Goal: Task Accomplishment & Management: Use online tool/utility

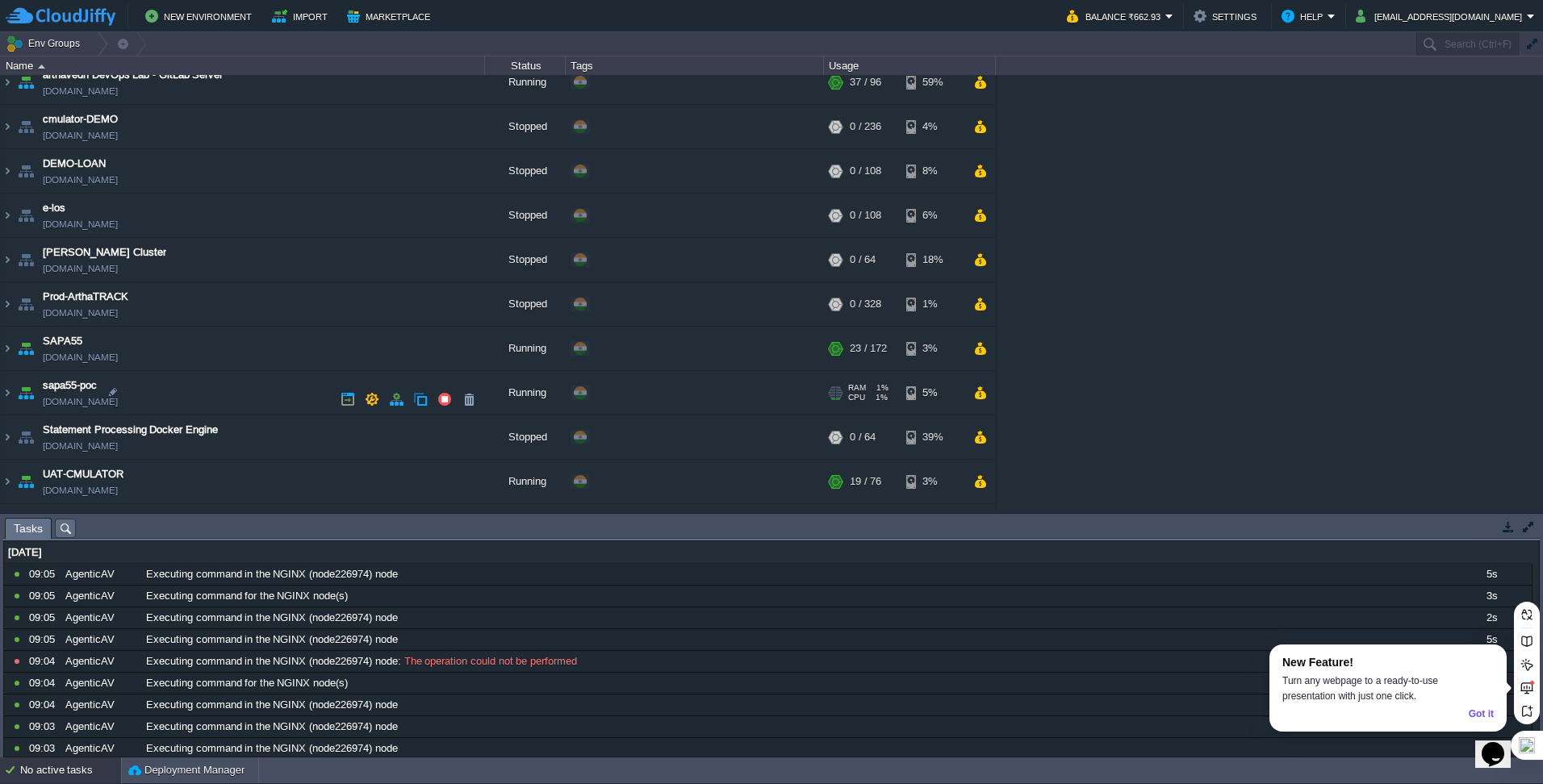
scroll to position [406, 0]
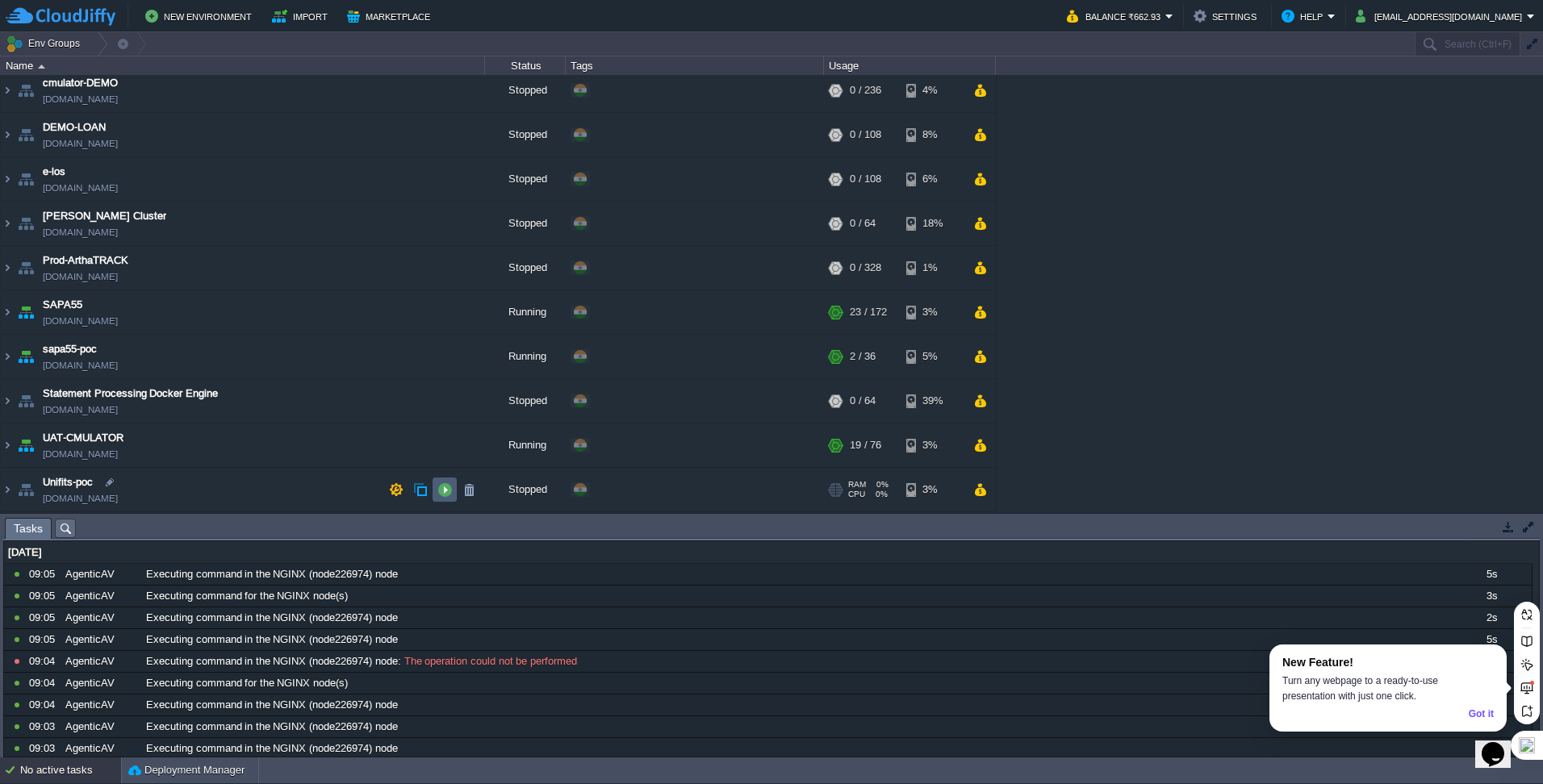
click at [451, 485] on button "button" at bounding box center [444, 489] width 14 height 14
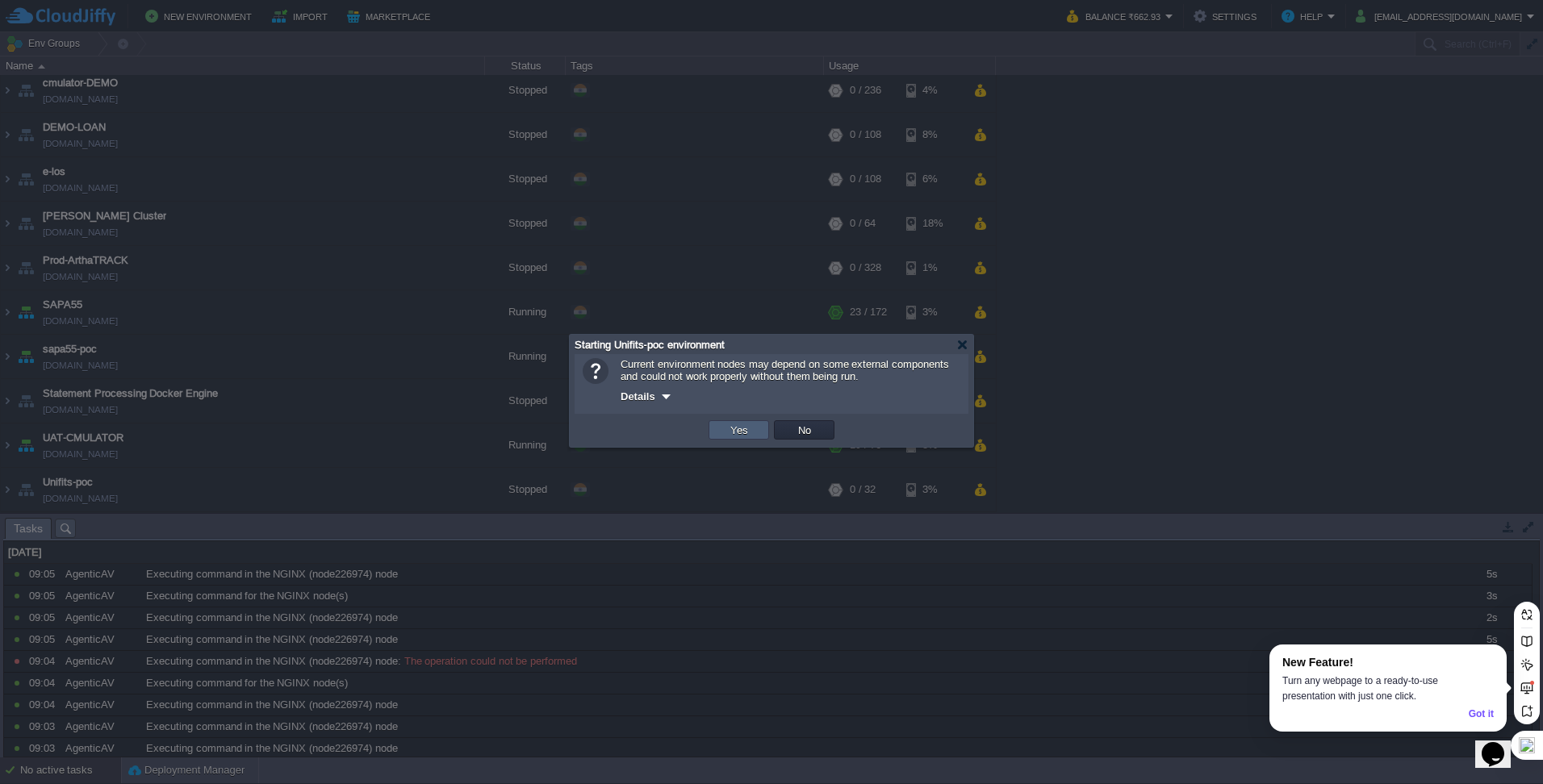
click at [751, 433] on button "Yes" at bounding box center [739, 429] width 27 height 14
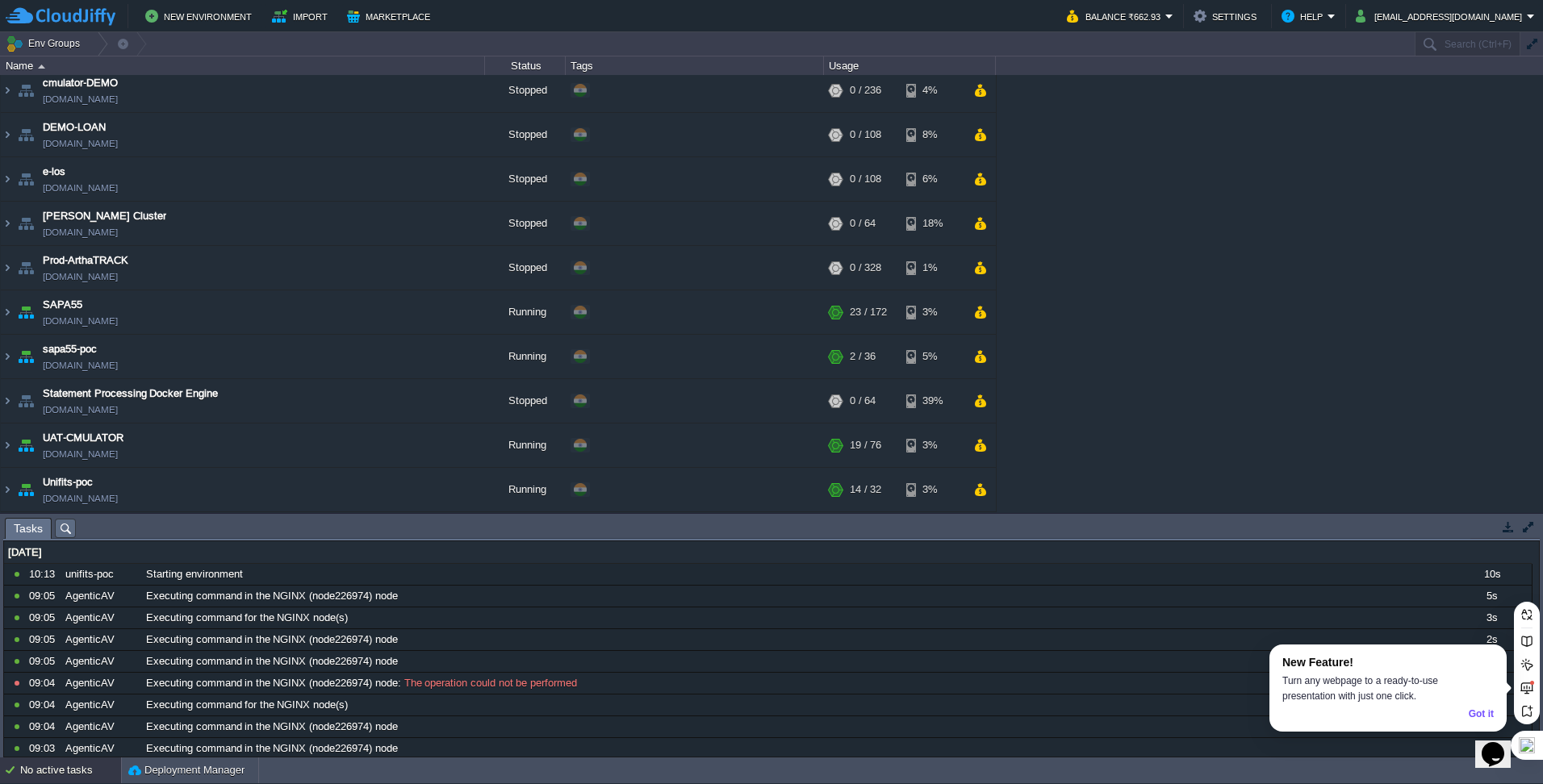
click at [1478, 714] on div "Got it" at bounding box center [1481, 714] width 25 height 15
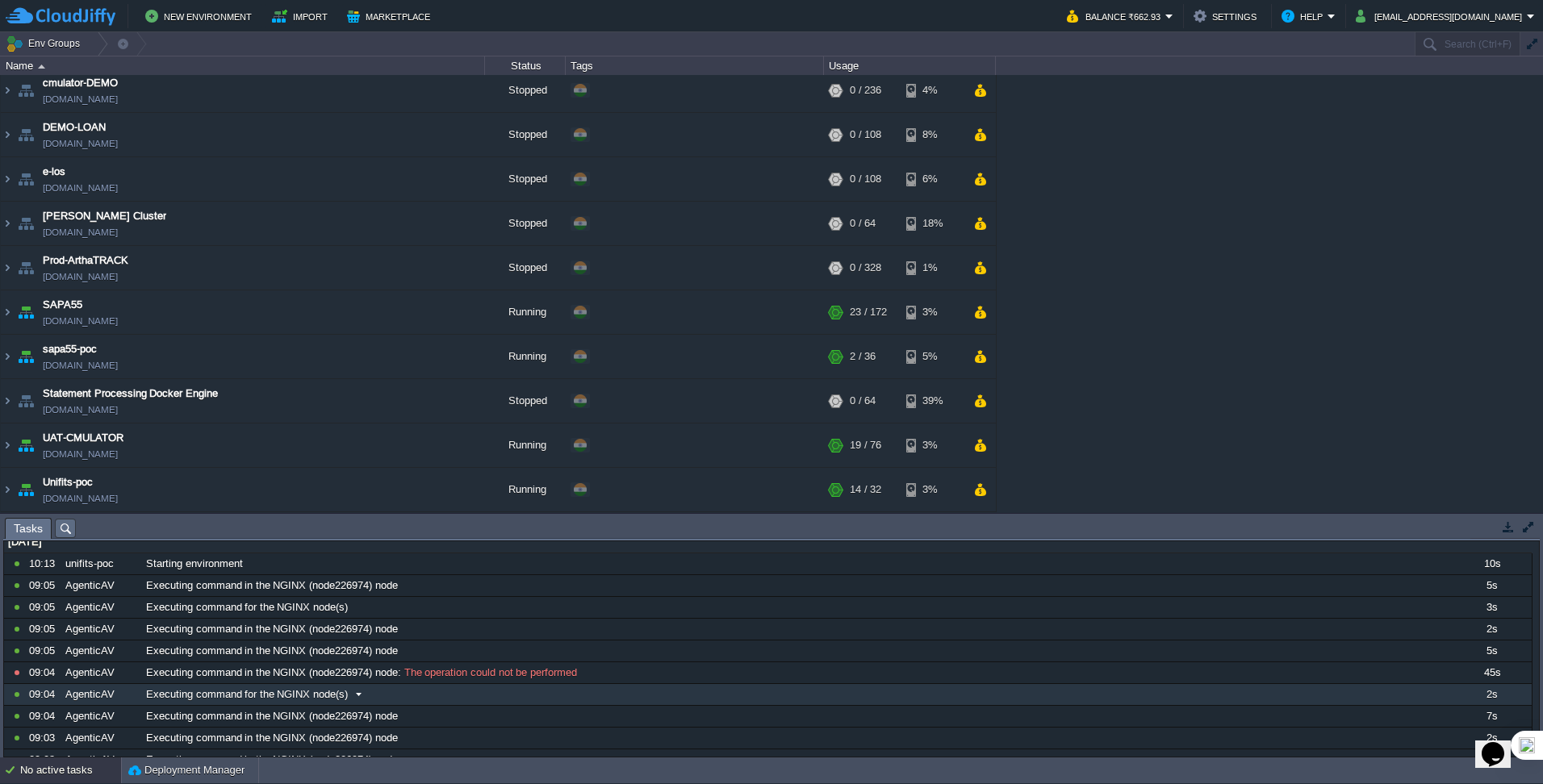
scroll to position [0, 0]
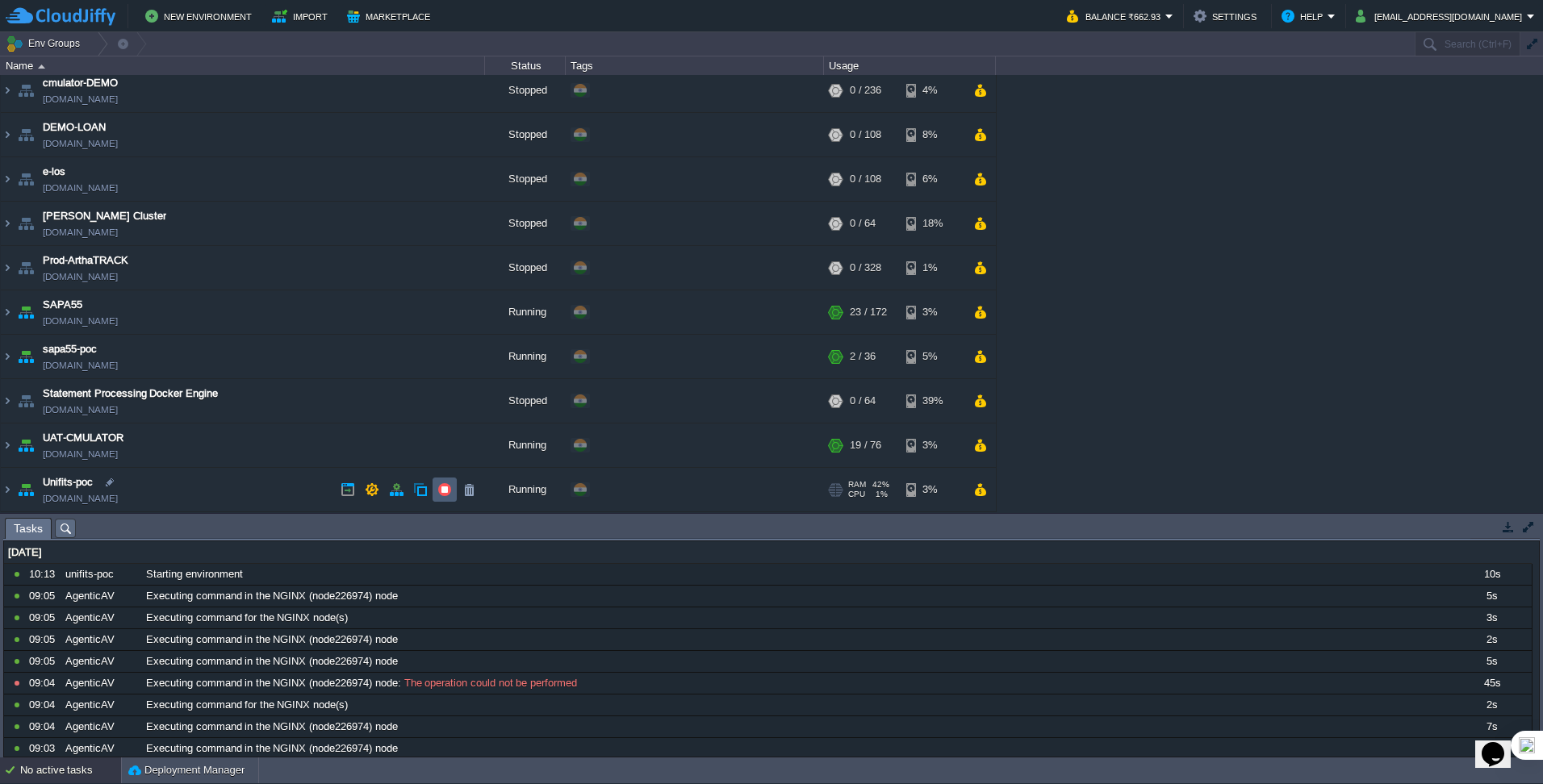
click at [439, 493] on button "button" at bounding box center [444, 489] width 14 height 14
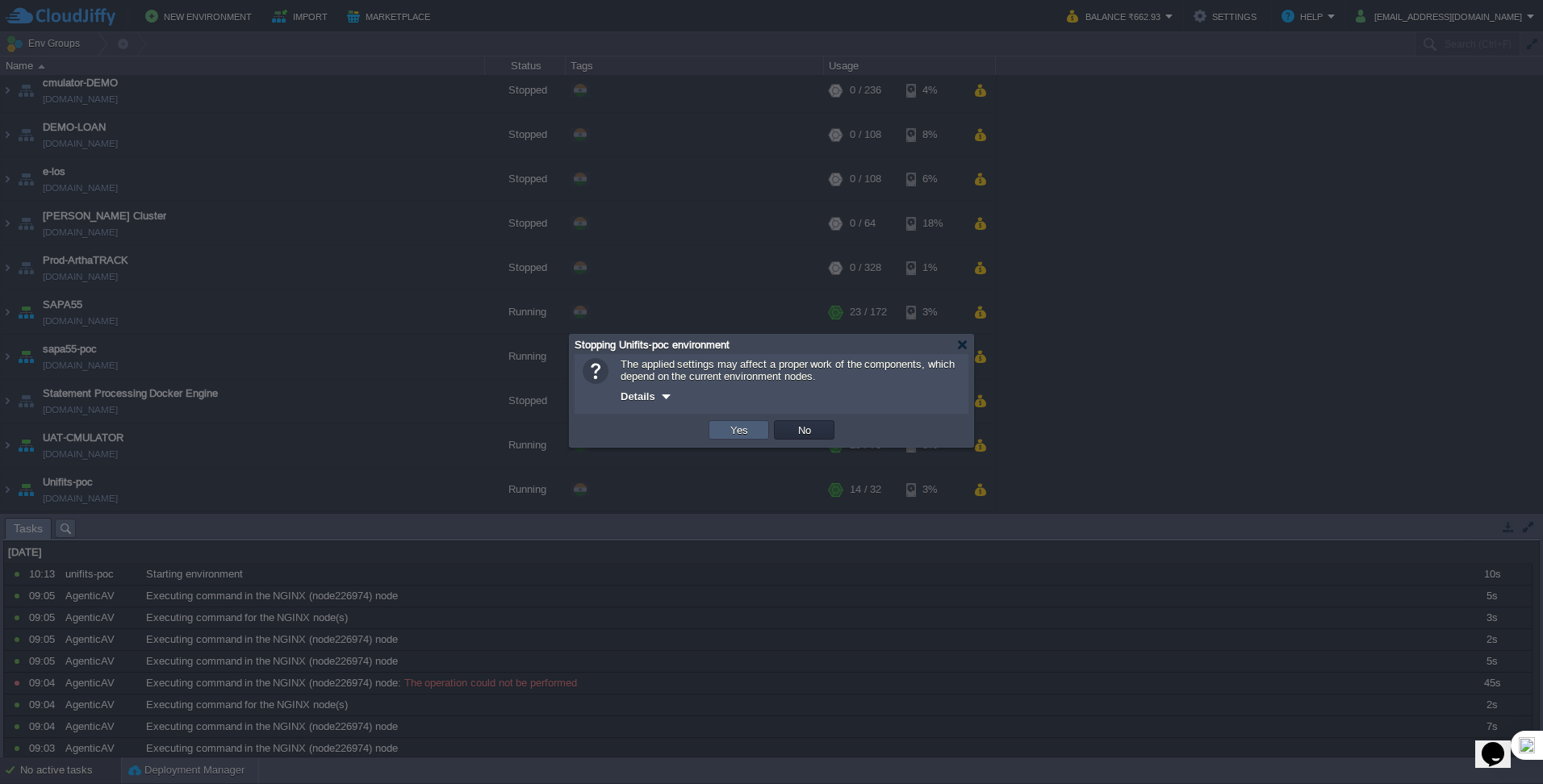
click at [748, 437] on button "Yes" at bounding box center [739, 429] width 27 height 14
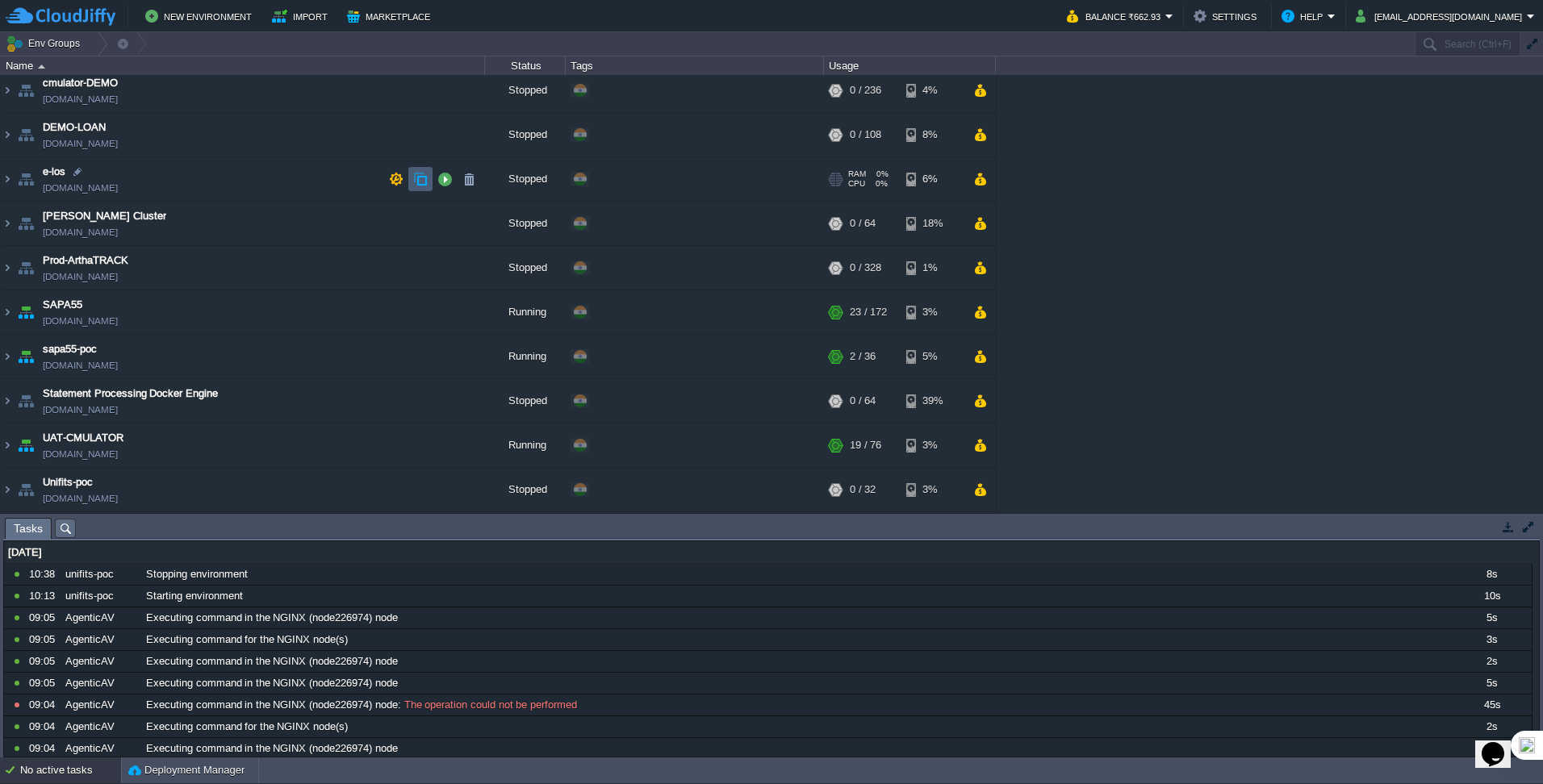
scroll to position [325, 0]
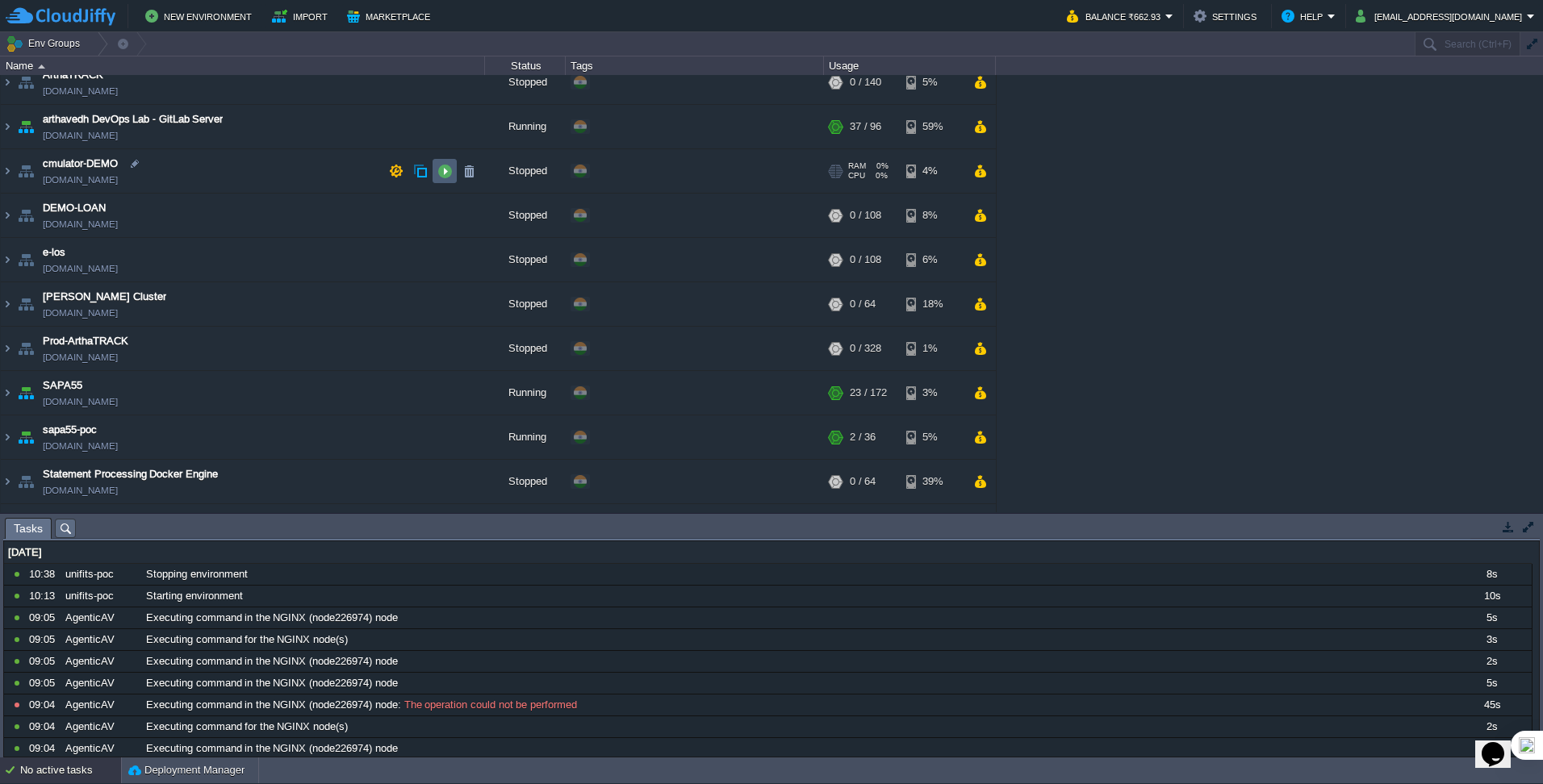
click at [447, 173] on button "button" at bounding box center [444, 171] width 14 height 14
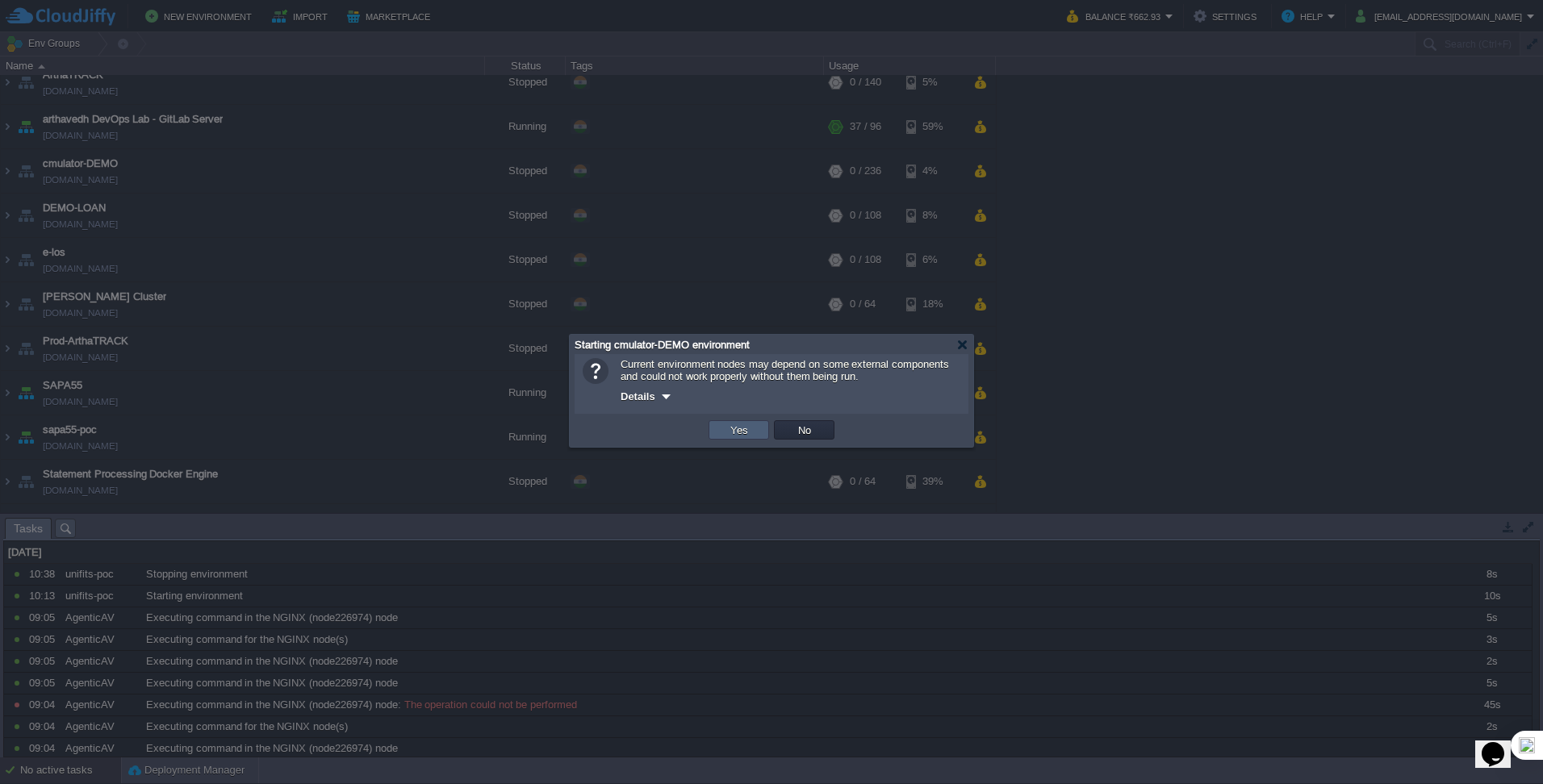
click at [738, 433] on button "Yes" at bounding box center [739, 429] width 27 height 14
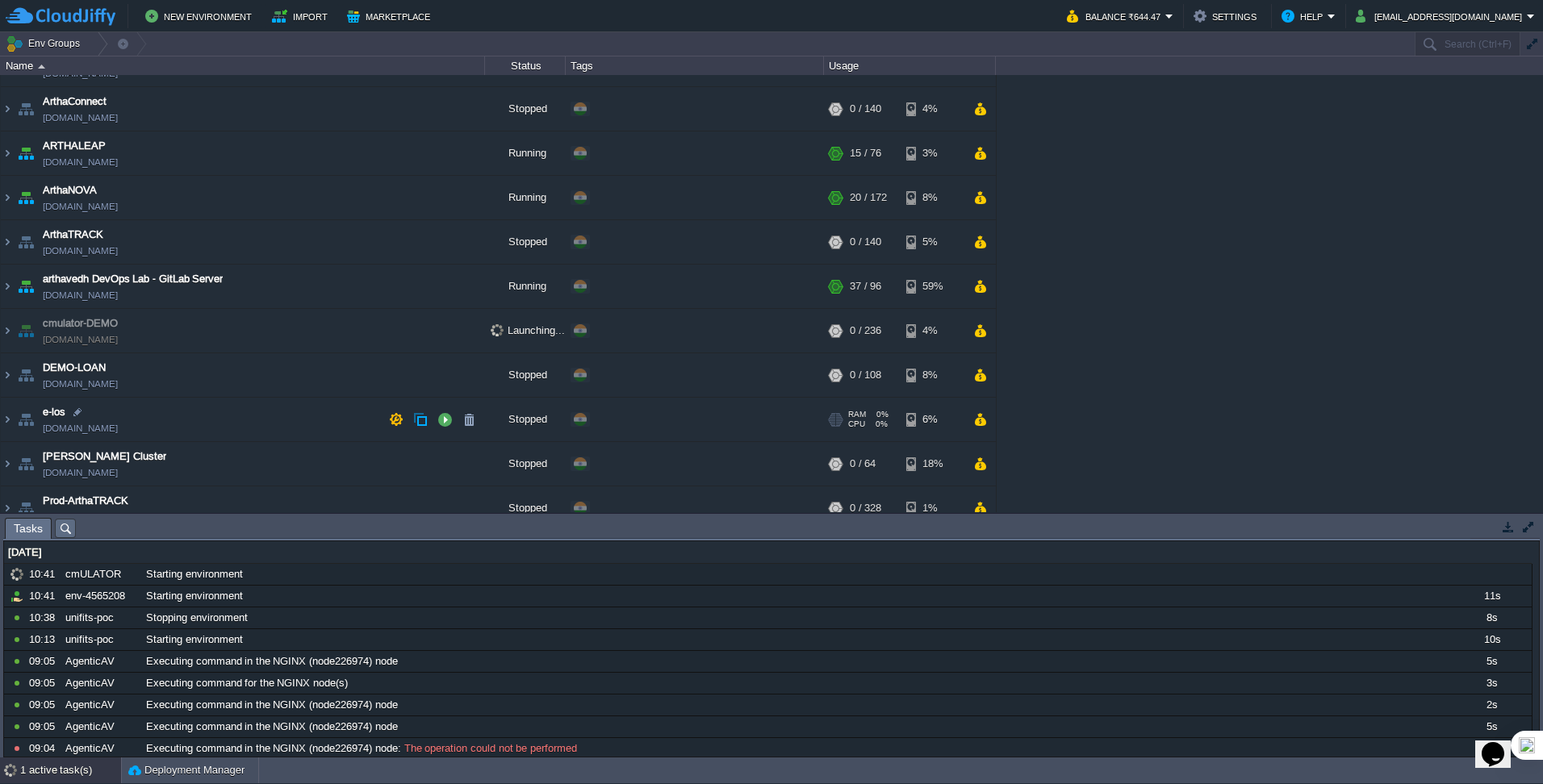
scroll to position [164, 0]
click at [445, 422] on button "button" at bounding box center [444, 421] width 14 height 14
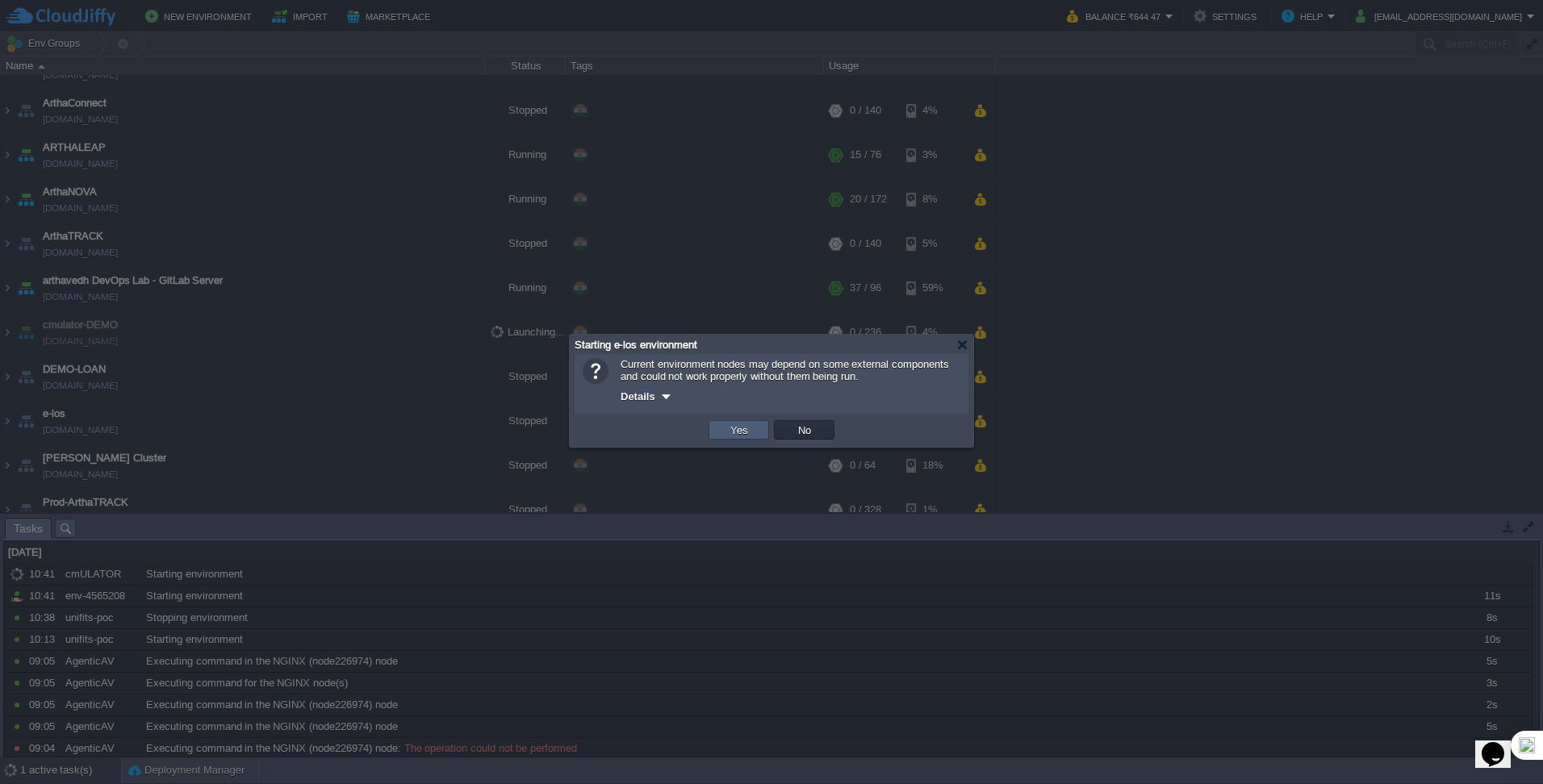
click at [752, 429] on td "Yes" at bounding box center [739, 429] width 61 height 19
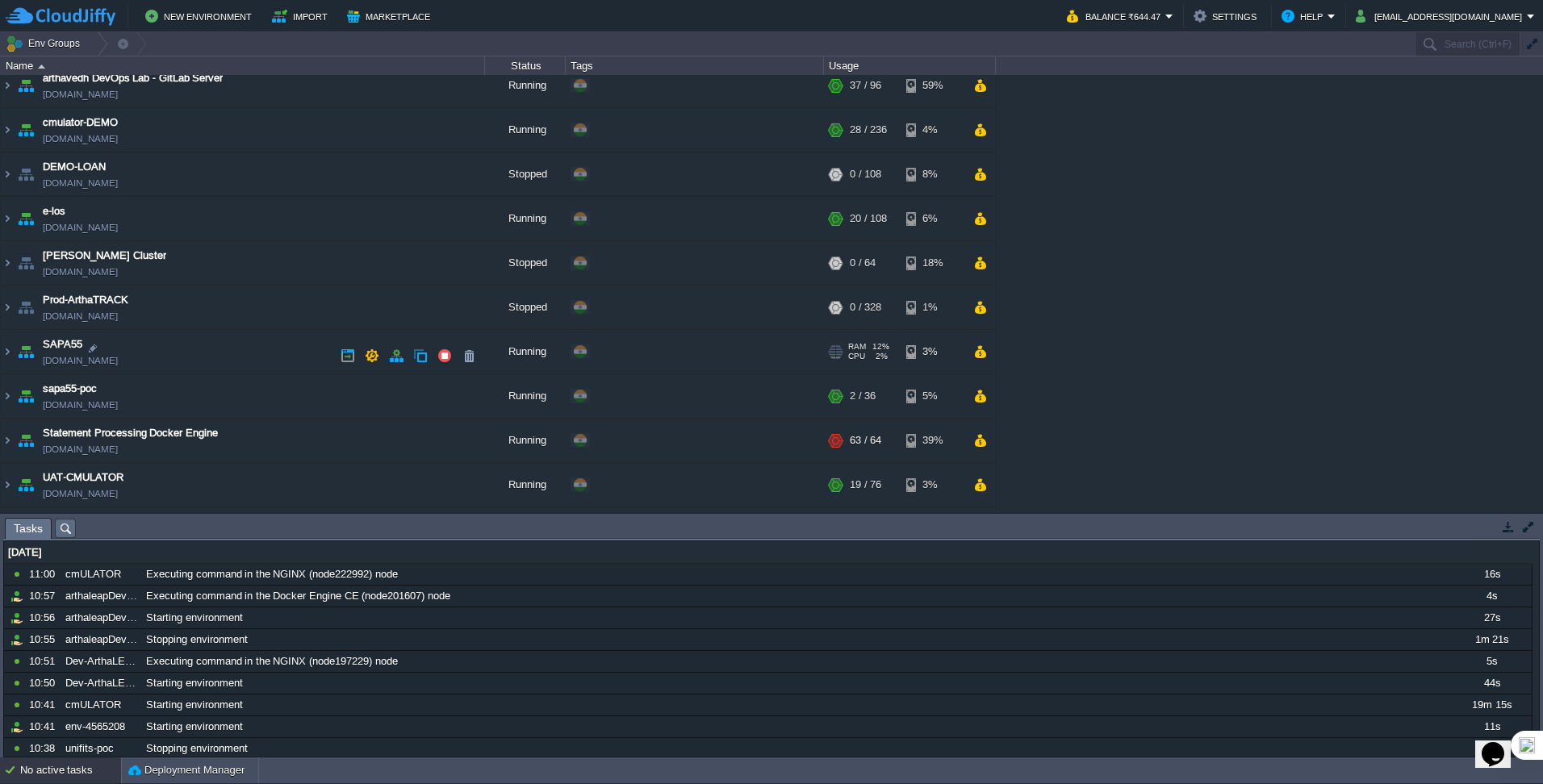
scroll to position [406, 0]
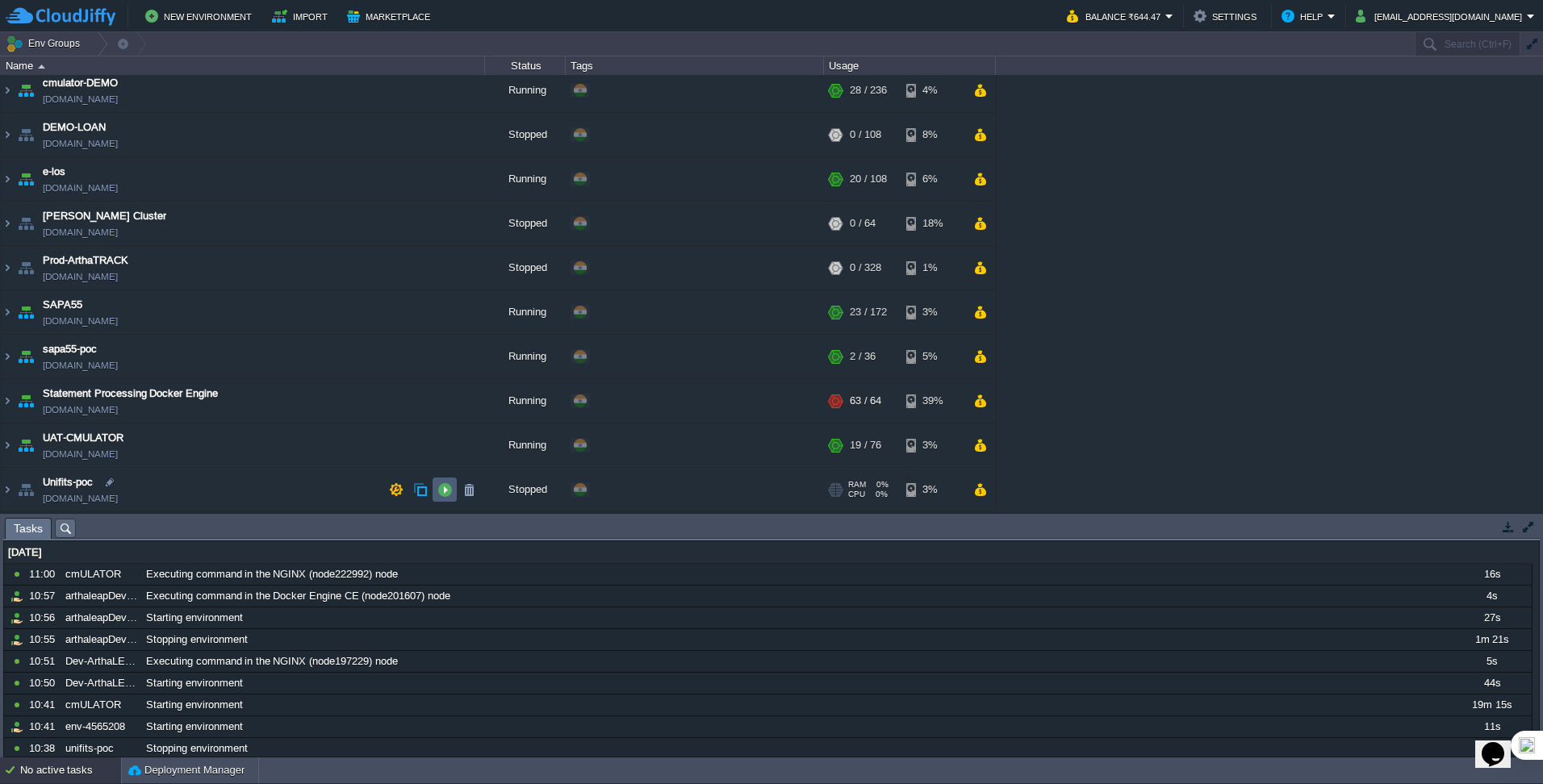
click at [449, 491] on button "button" at bounding box center [444, 489] width 14 height 14
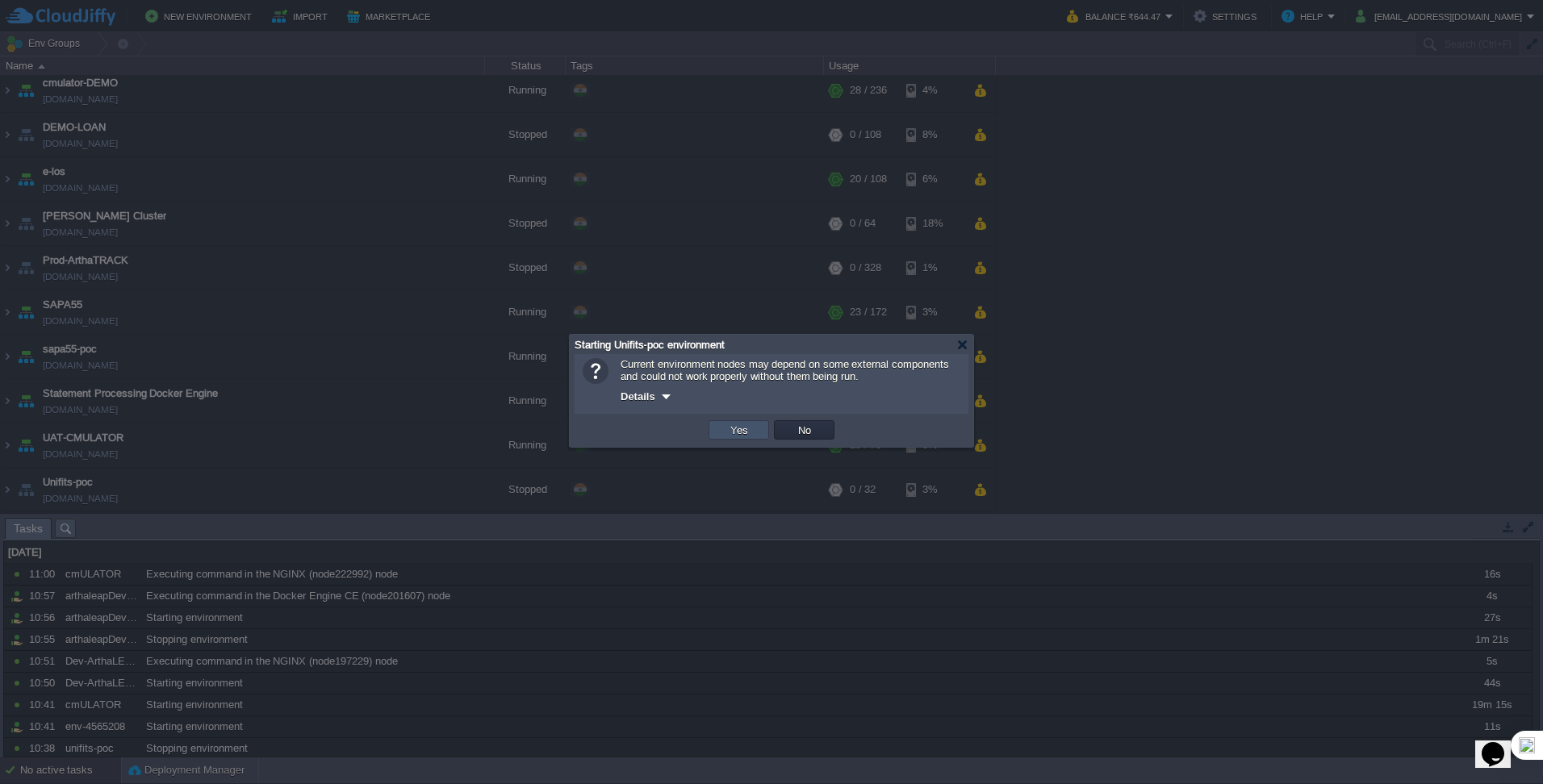
click at [738, 433] on button "Yes" at bounding box center [739, 429] width 27 height 14
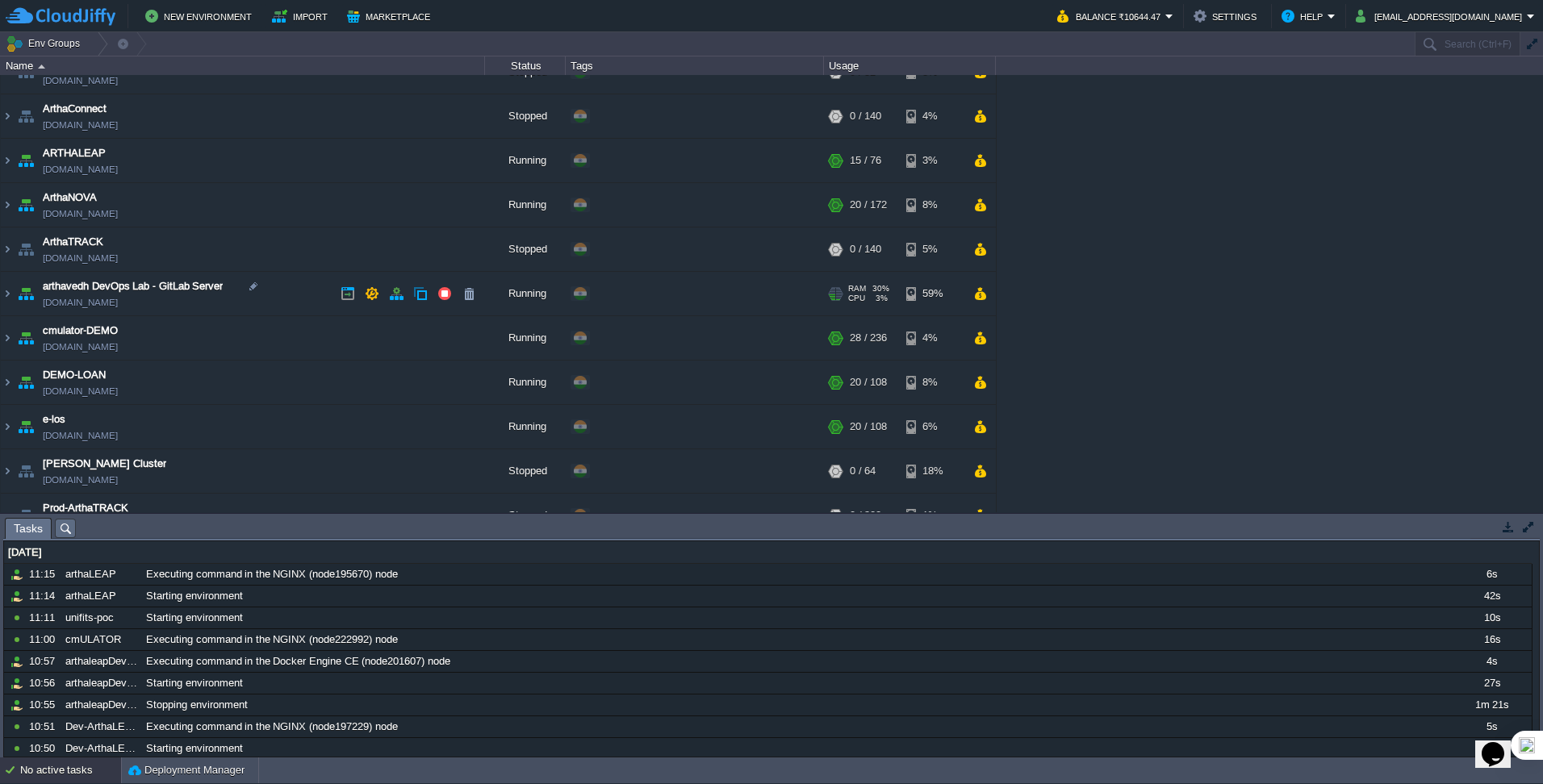
scroll to position [161, 0]
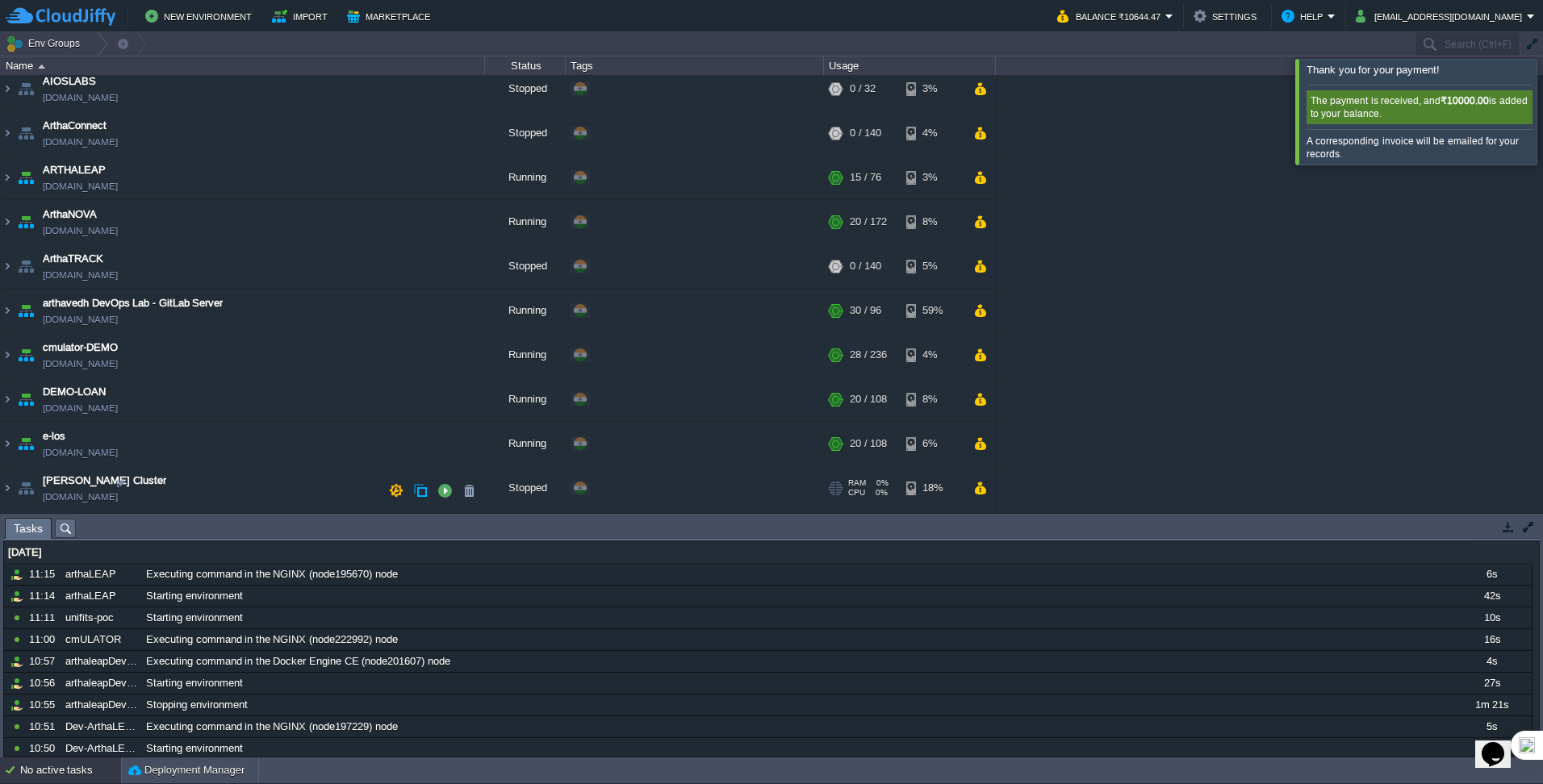
scroll to position [161, 0]
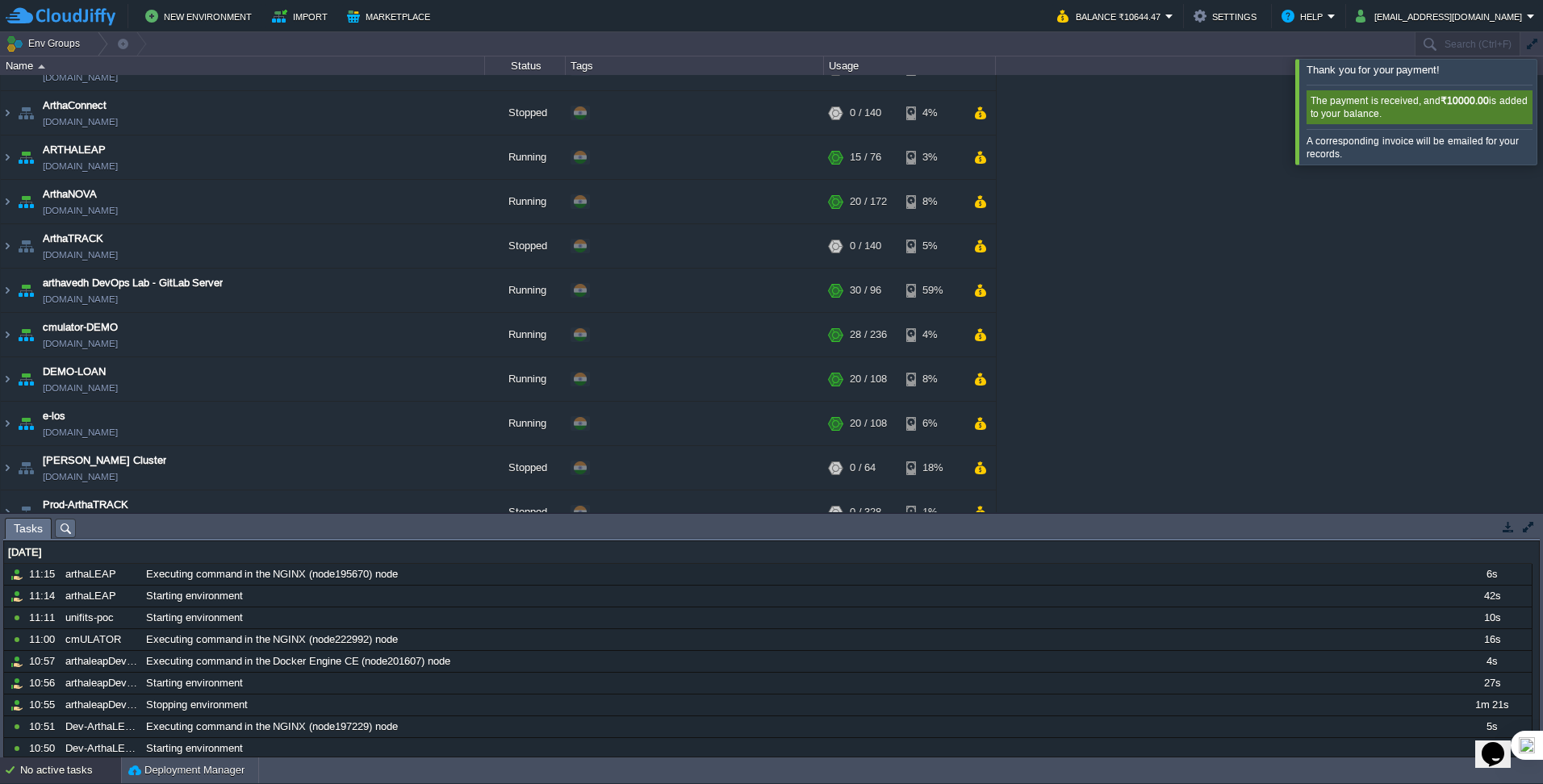
click at [1542, 123] on div at bounding box center [1562, 112] width 0 height 105
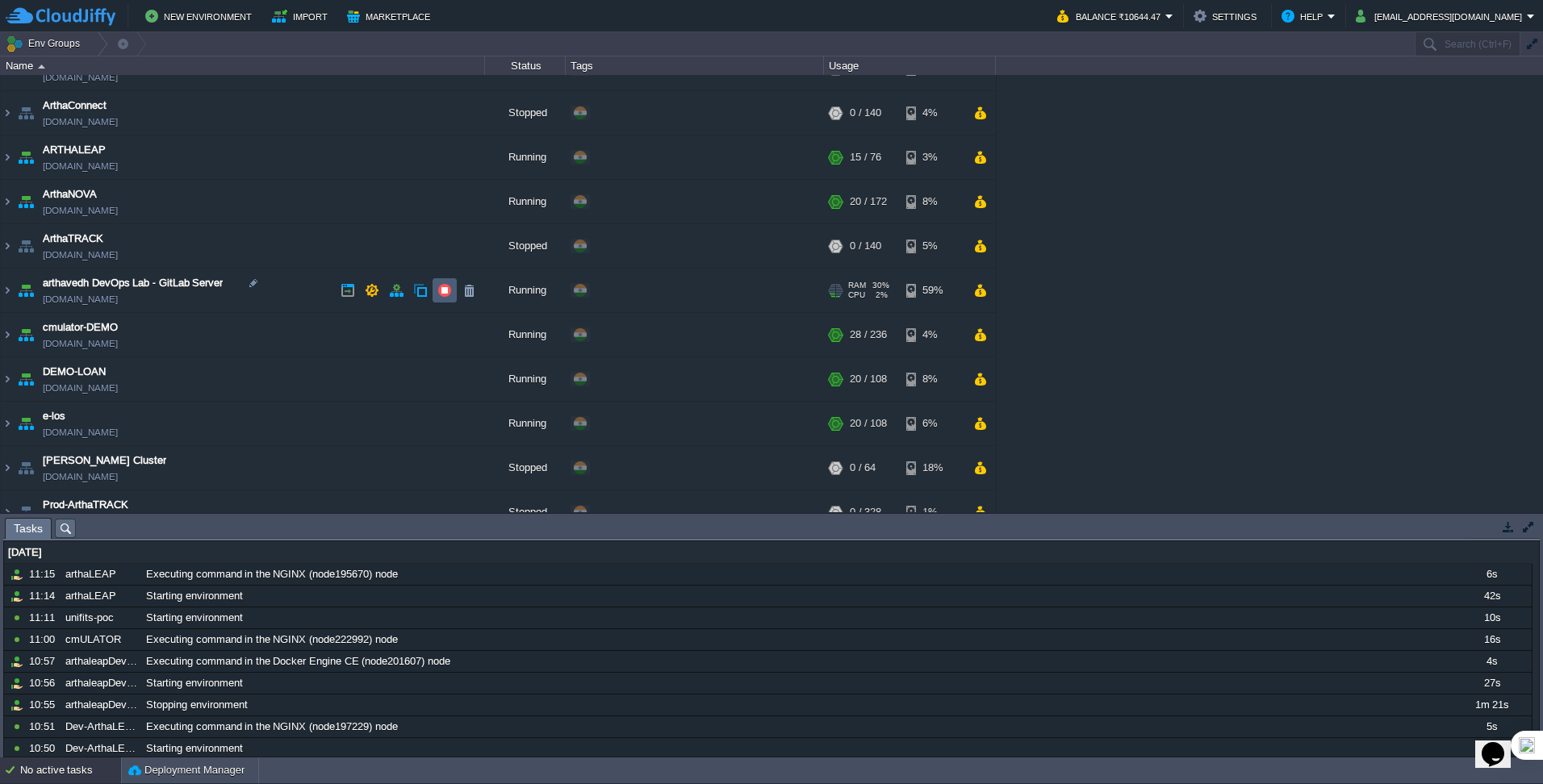
click at [444, 283] on td at bounding box center [444, 290] width 25 height 24
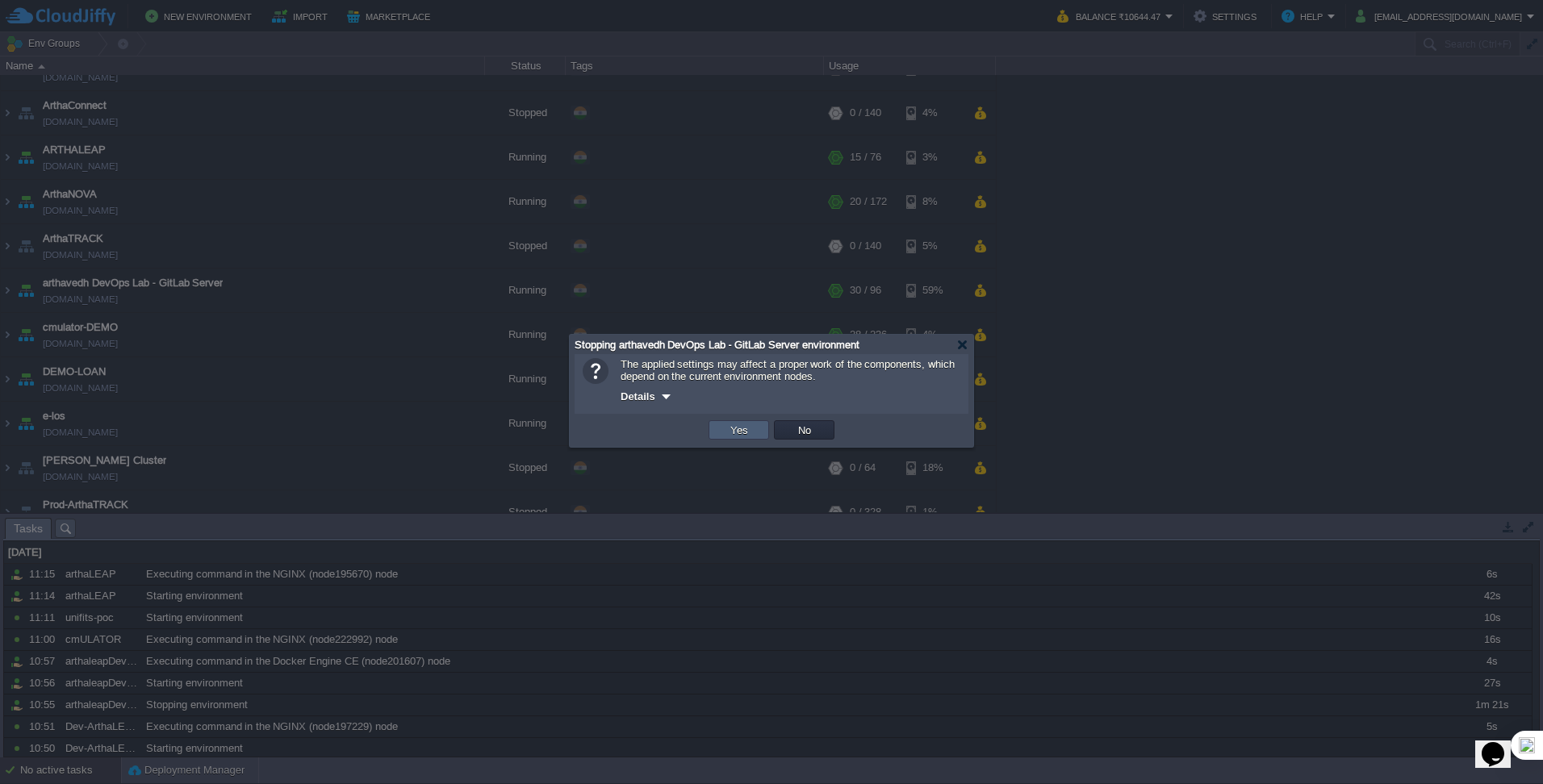
click at [747, 432] on button "Yes" at bounding box center [739, 429] width 27 height 14
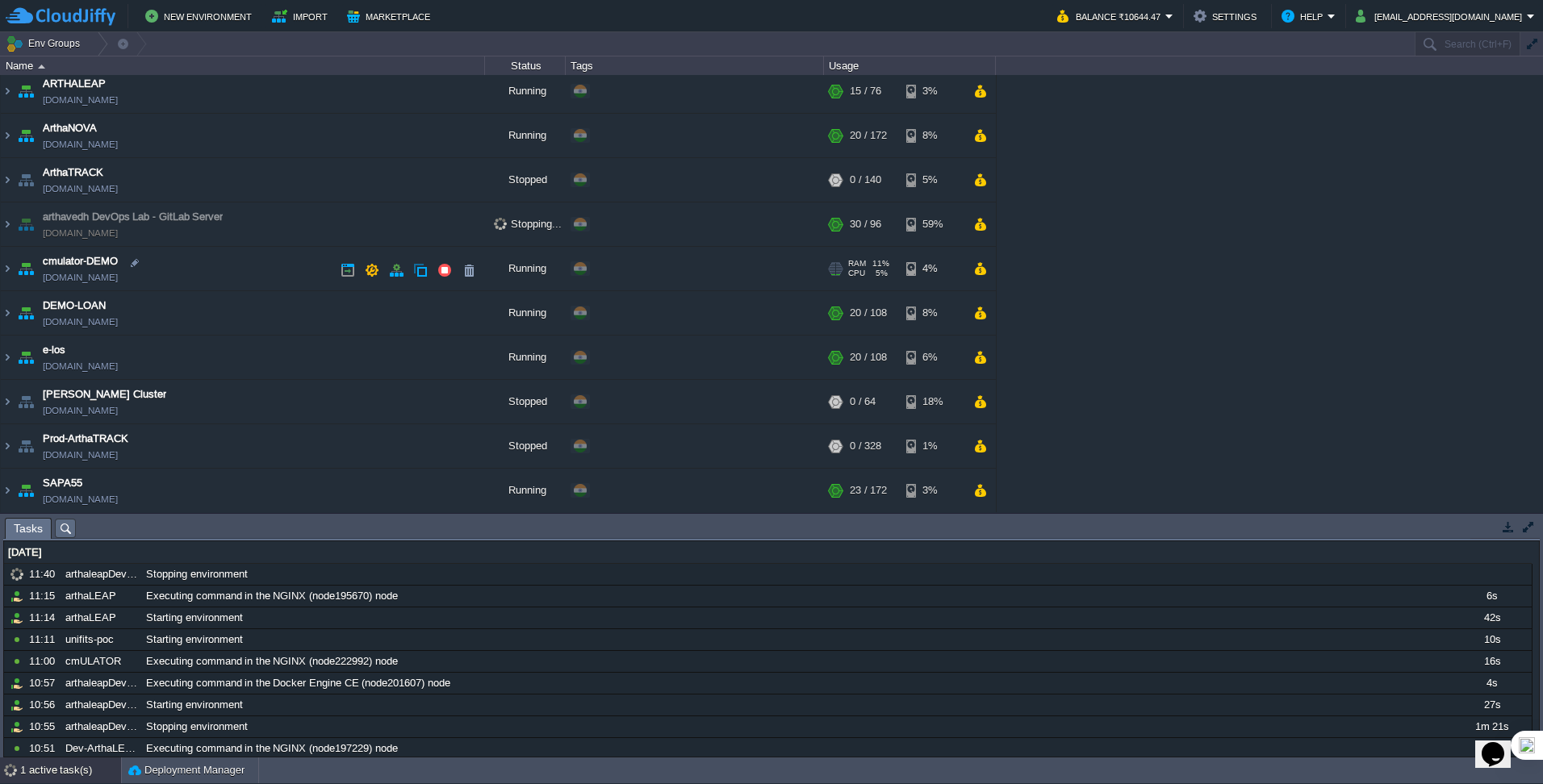
scroll to position [164, 0]
